Goal: Task Accomplishment & Management: Complete application form

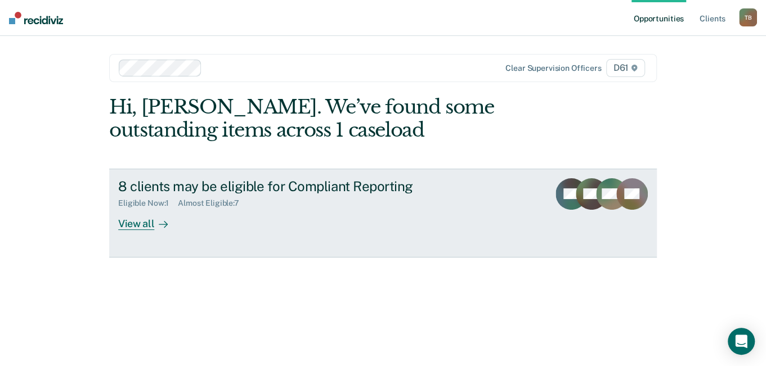
click at [141, 226] on div "View all" at bounding box center [149, 219] width 63 height 22
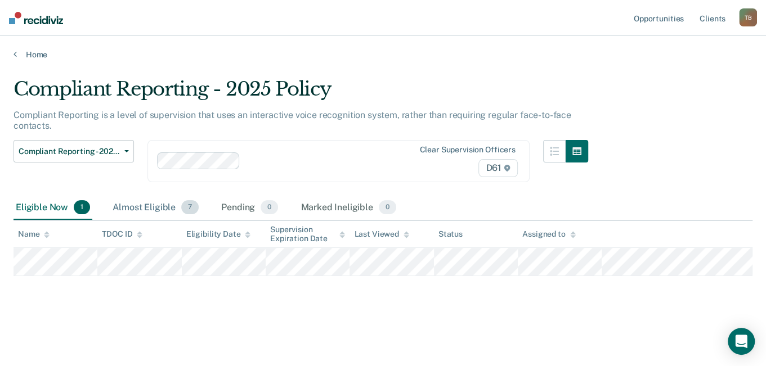
click at [158, 204] on div "Almost Eligible 7" at bounding box center [155, 208] width 91 height 25
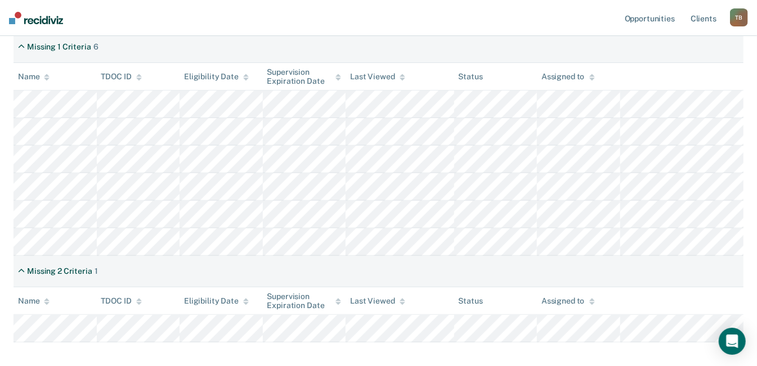
scroll to position [225, 0]
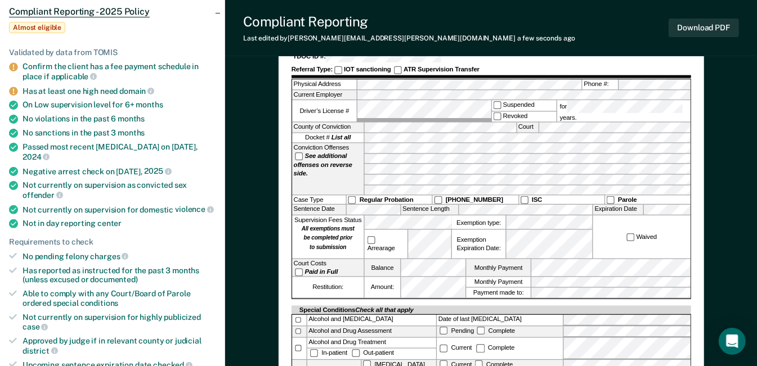
scroll to position [113, 0]
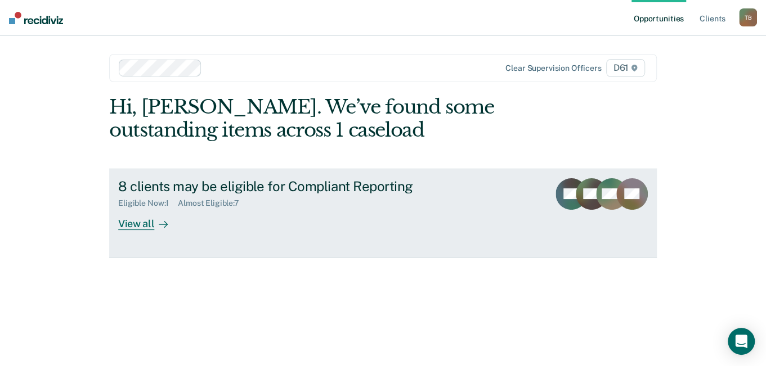
click at [132, 220] on div "View all" at bounding box center [149, 219] width 63 height 22
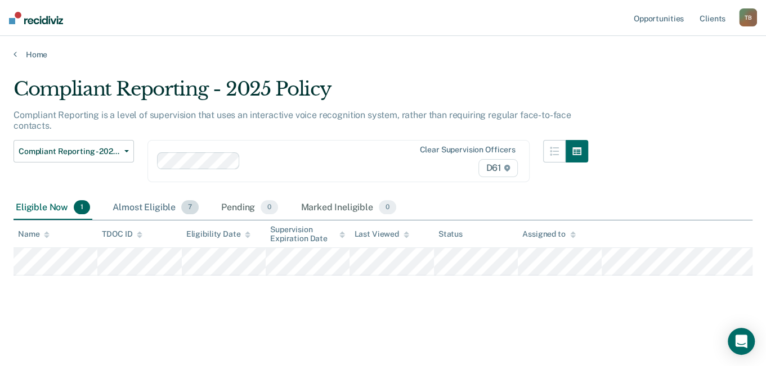
click at [163, 207] on div "Almost Eligible 7" at bounding box center [155, 208] width 91 height 25
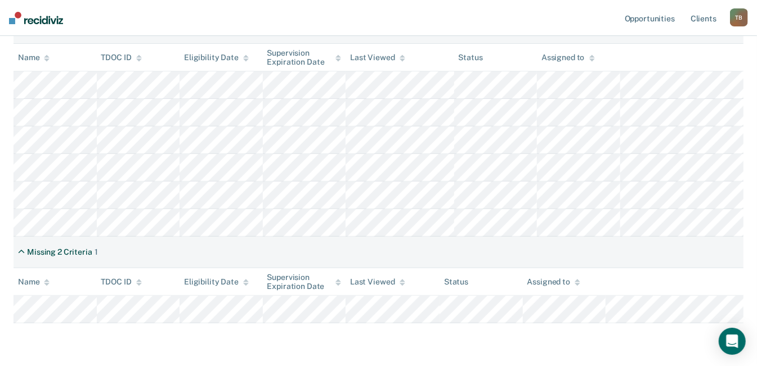
scroll to position [225, 0]
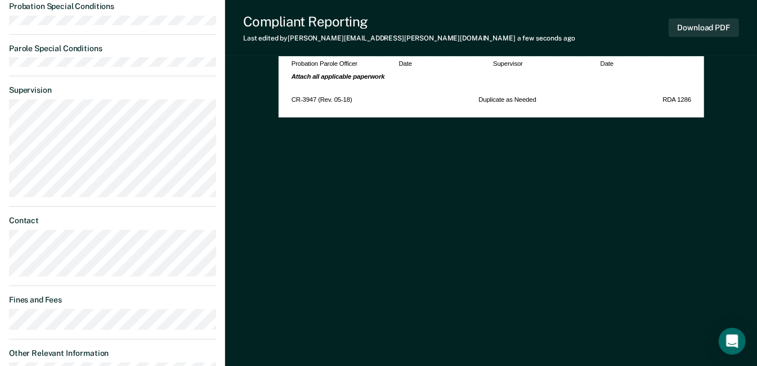
scroll to position [563, 0]
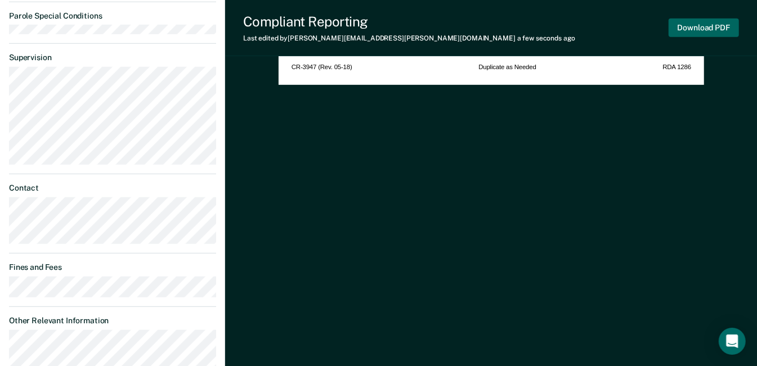
click at [689, 29] on button "Download PDF" at bounding box center [704, 28] width 70 height 19
